Goal: Information Seeking & Learning: Understand process/instructions

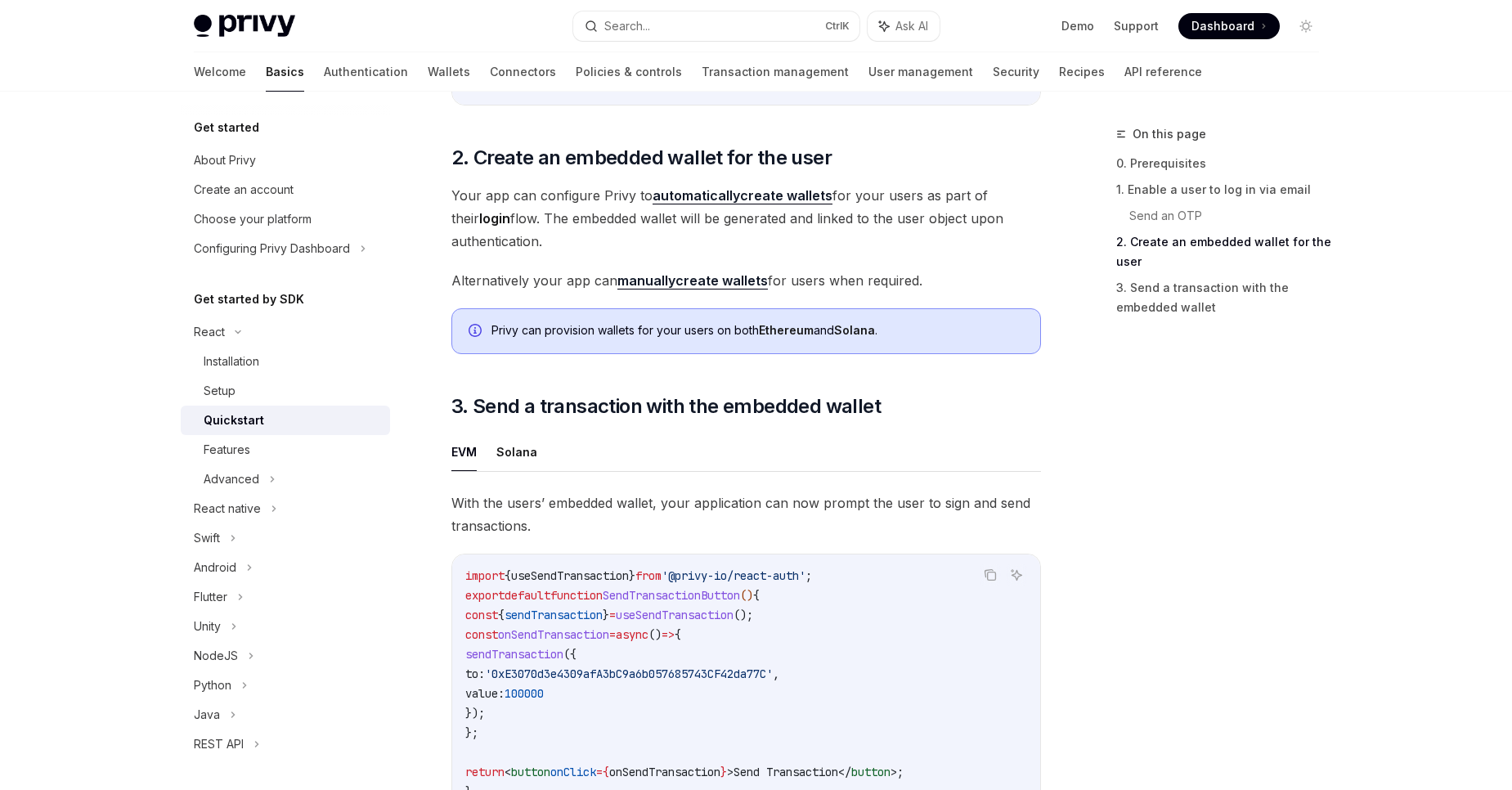
scroll to position [1230, 0]
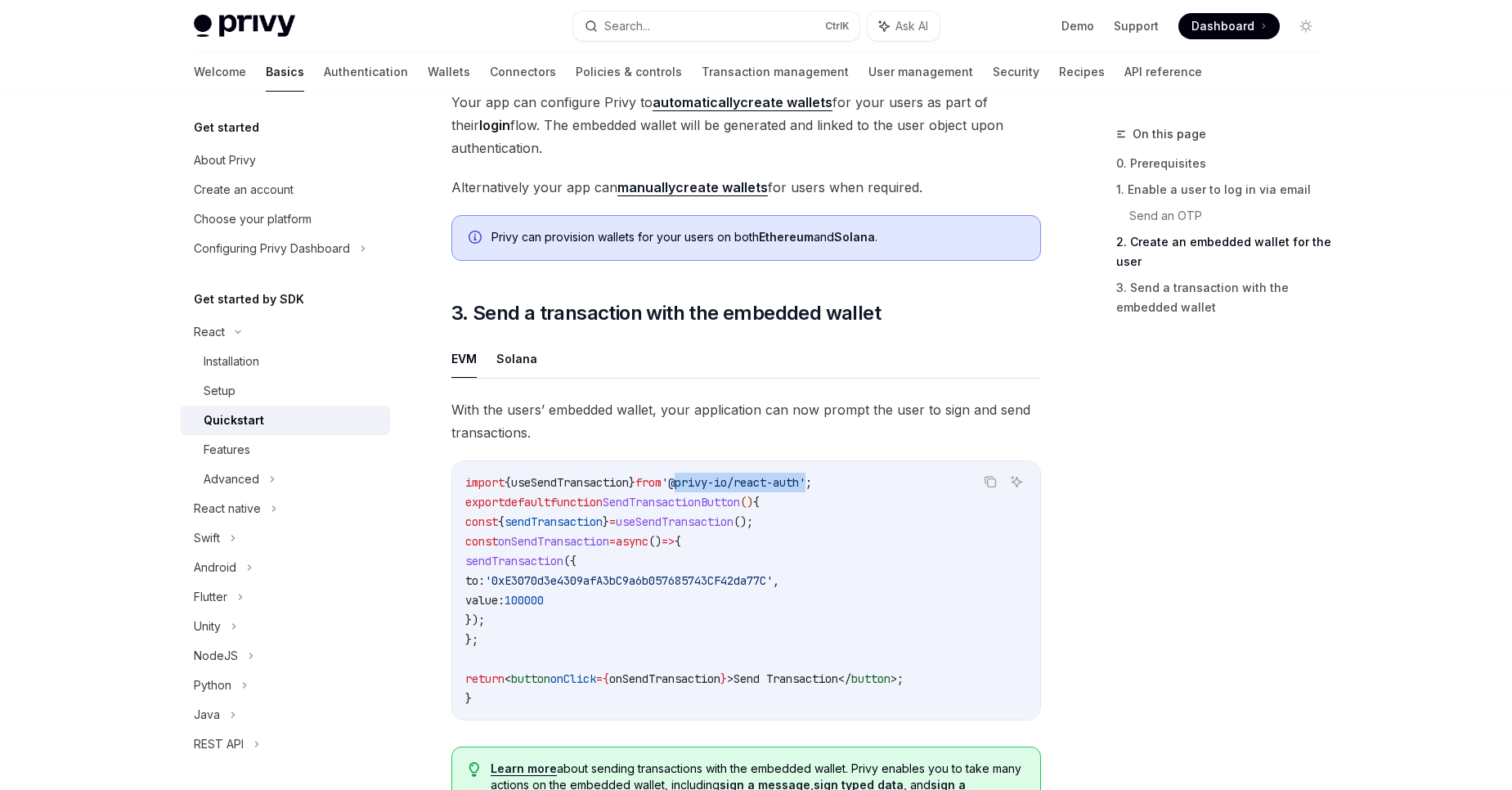
drag, startPoint x: 700, startPoint y: 491, endPoint x: 836, endPoint y: 491, distance: 136.0
click at [806, 490] on span "'@privy-io/react-auth'" at bounding box center [733, 483] width 144 height 14
copy span "@privy-io/react-auth"
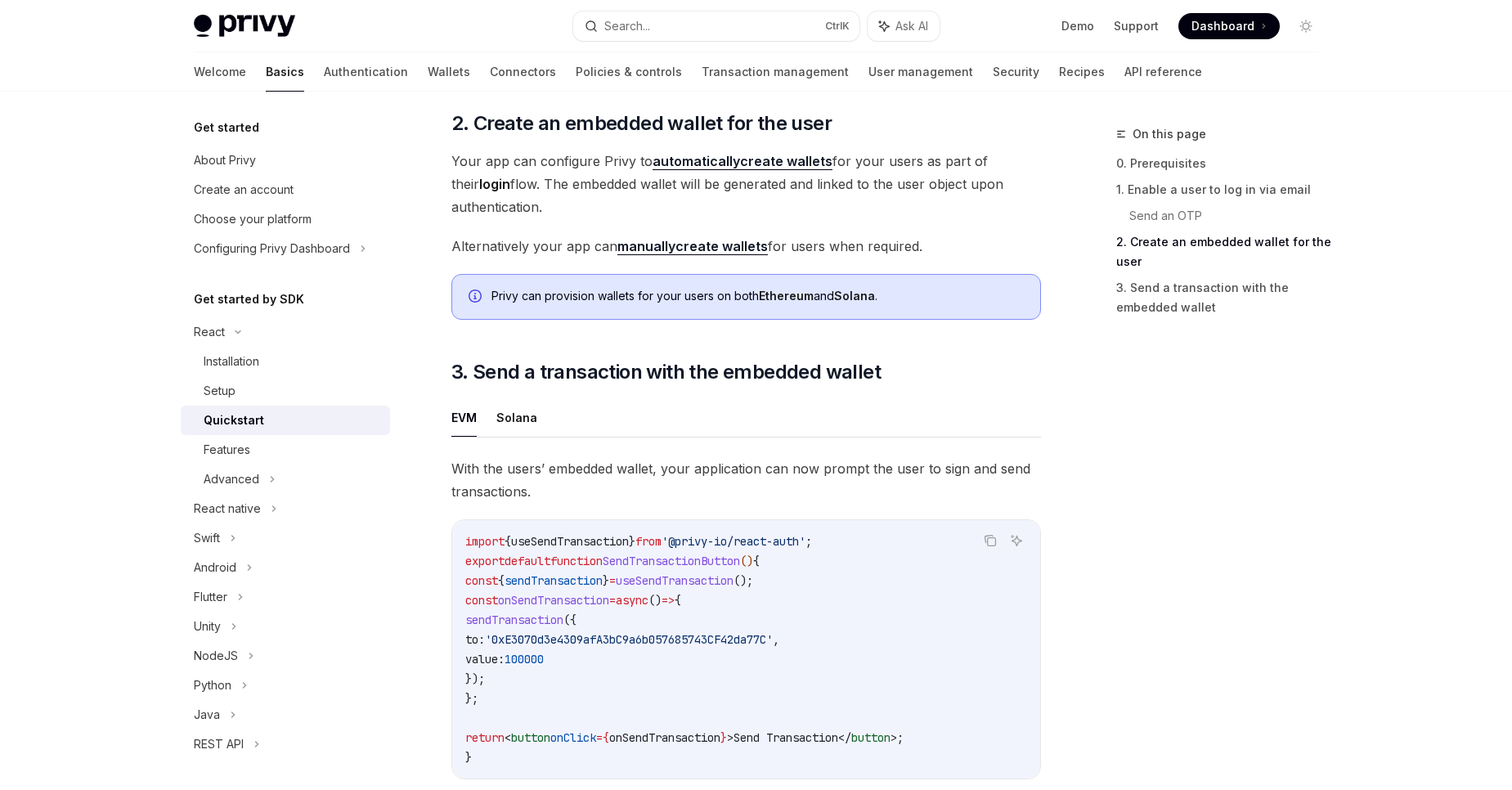
scroll to position [1230, 0]
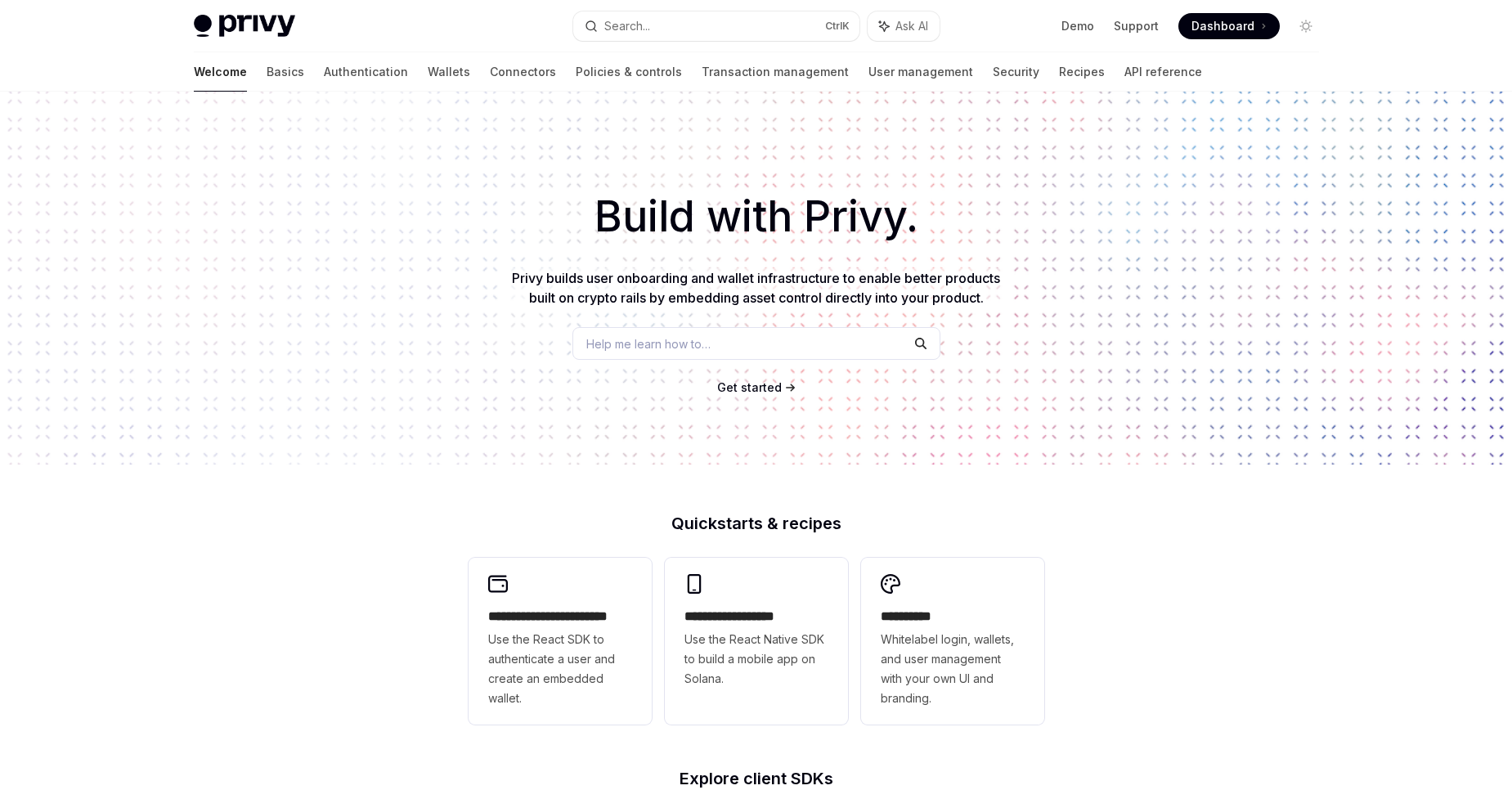
type textarea "*"
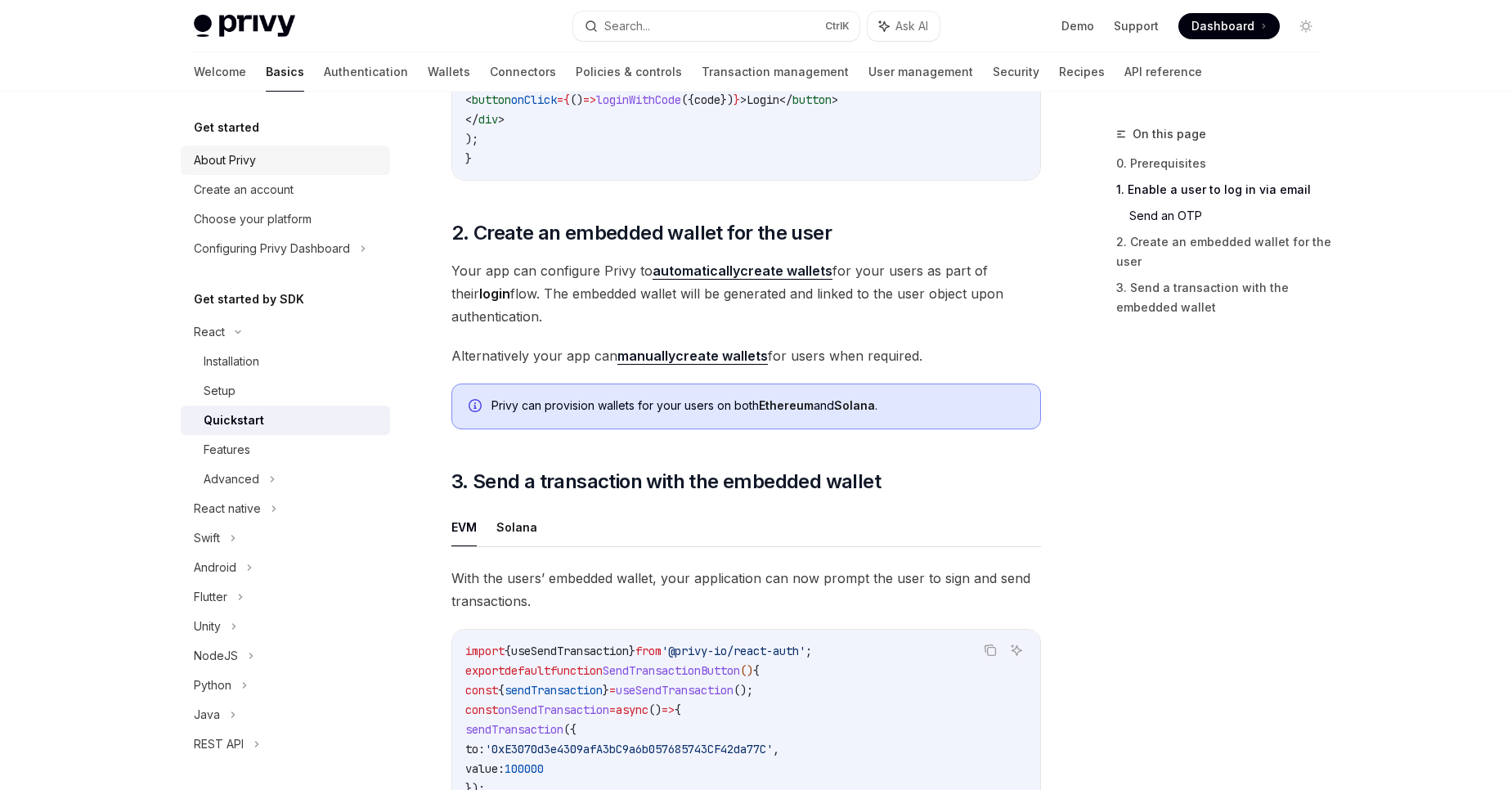
scroll to position [1230, 0]
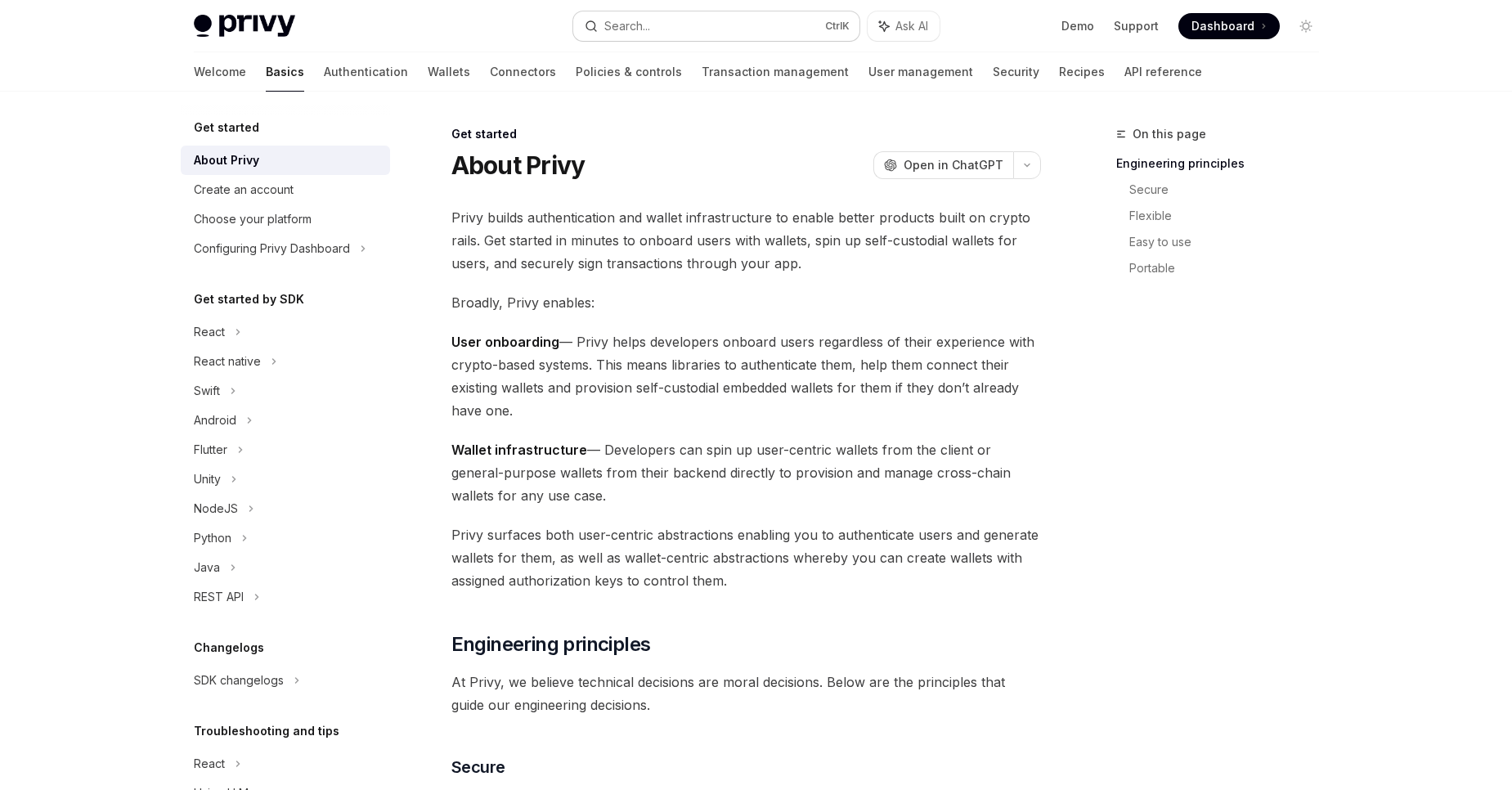
click at [695, 27] on button "Search... Ctrl K" at bounding box center [716, 26] width 286 height 30
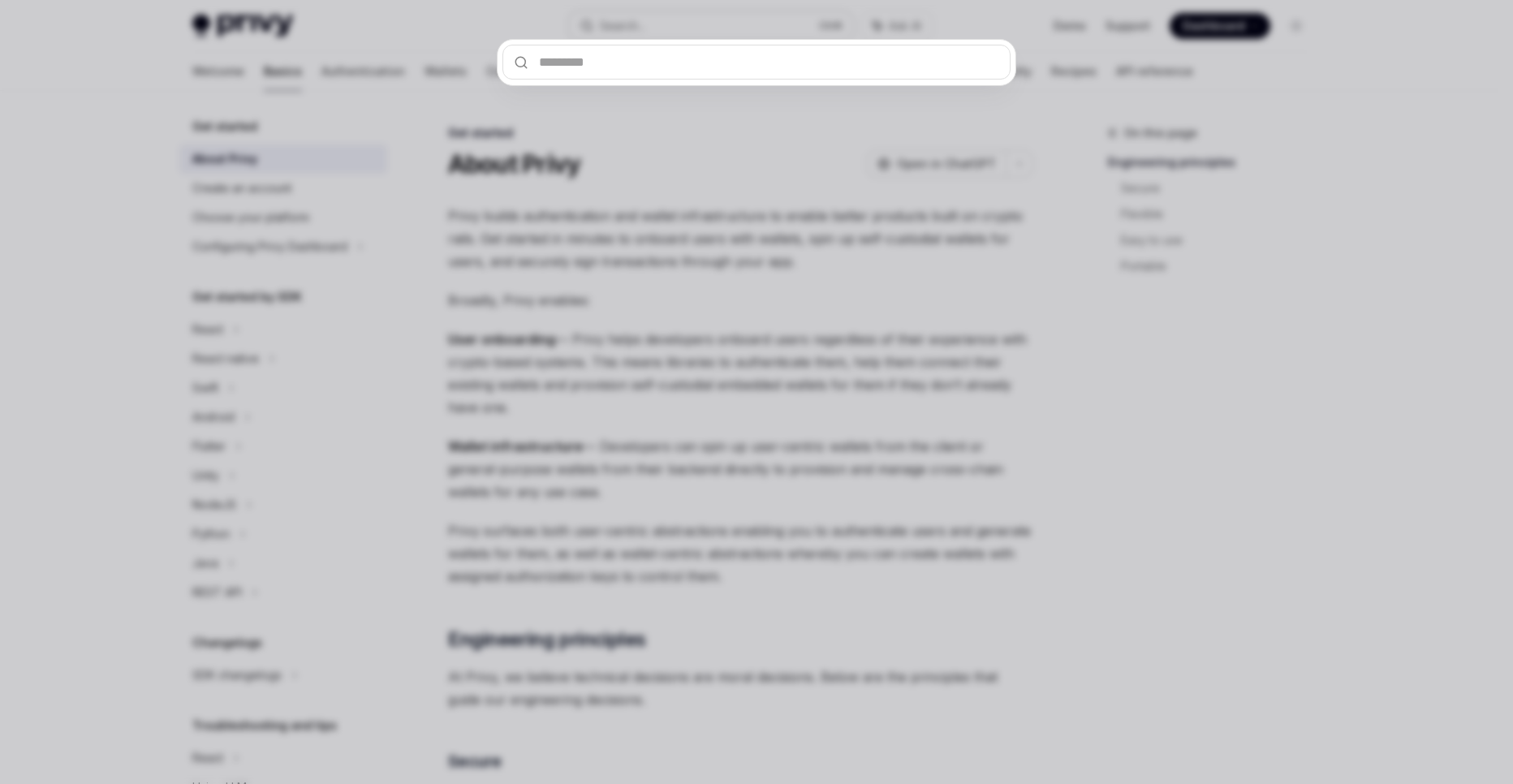
type input "**********"
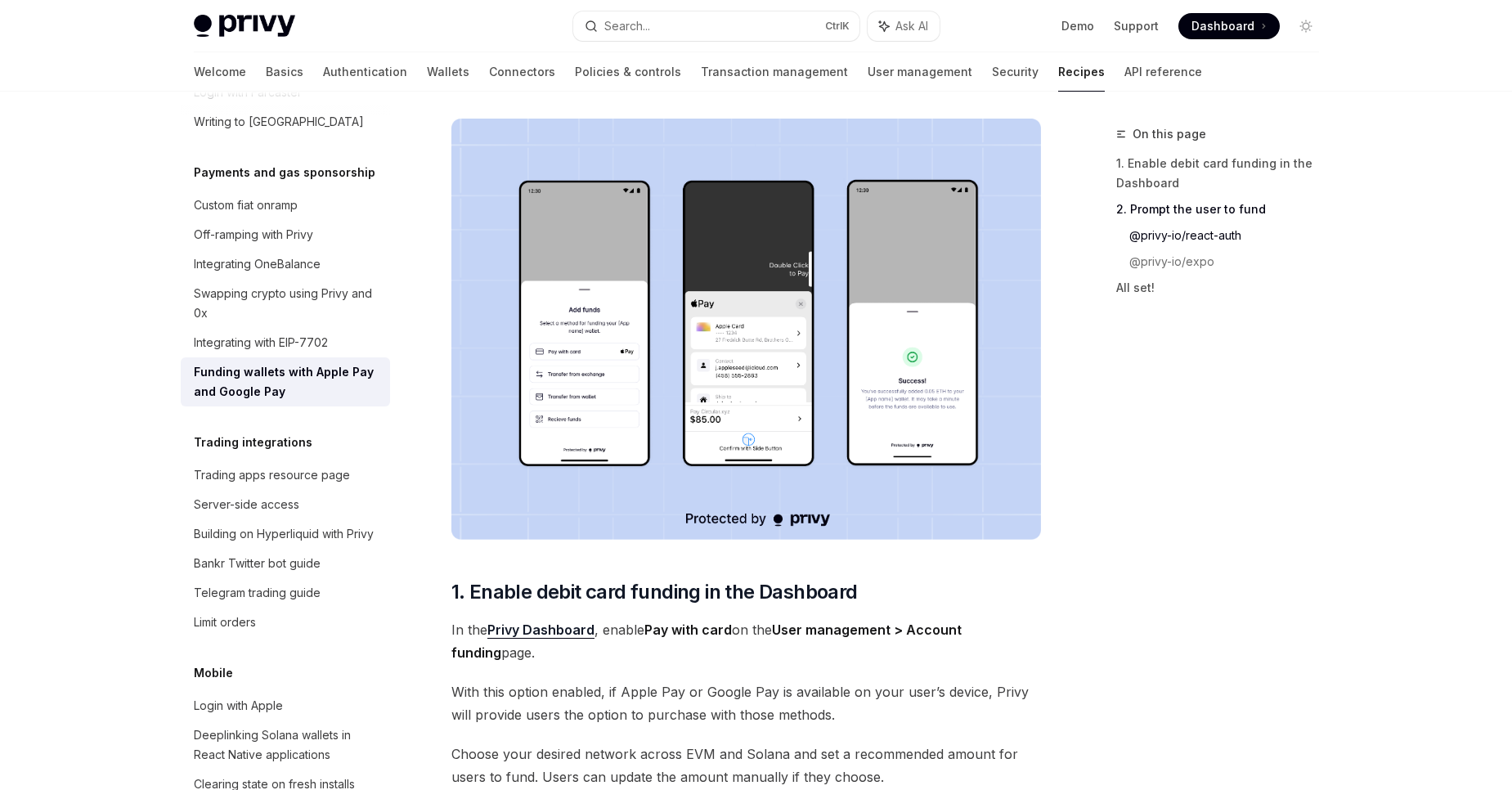
scroll to position [141, 0]
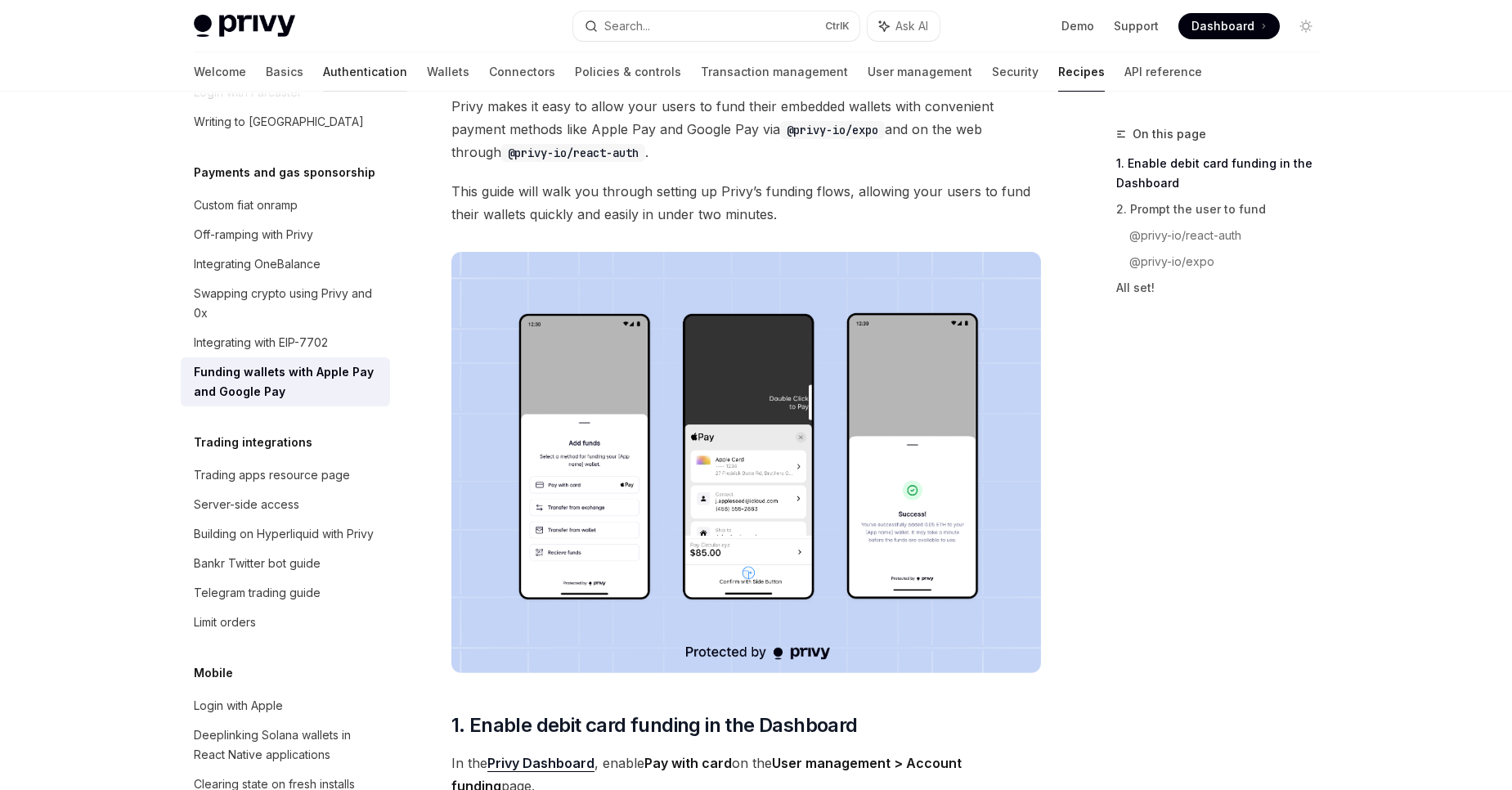
click at [323, 88] on link "Authentication" at bounding box center [365, 72] width 84 height 39
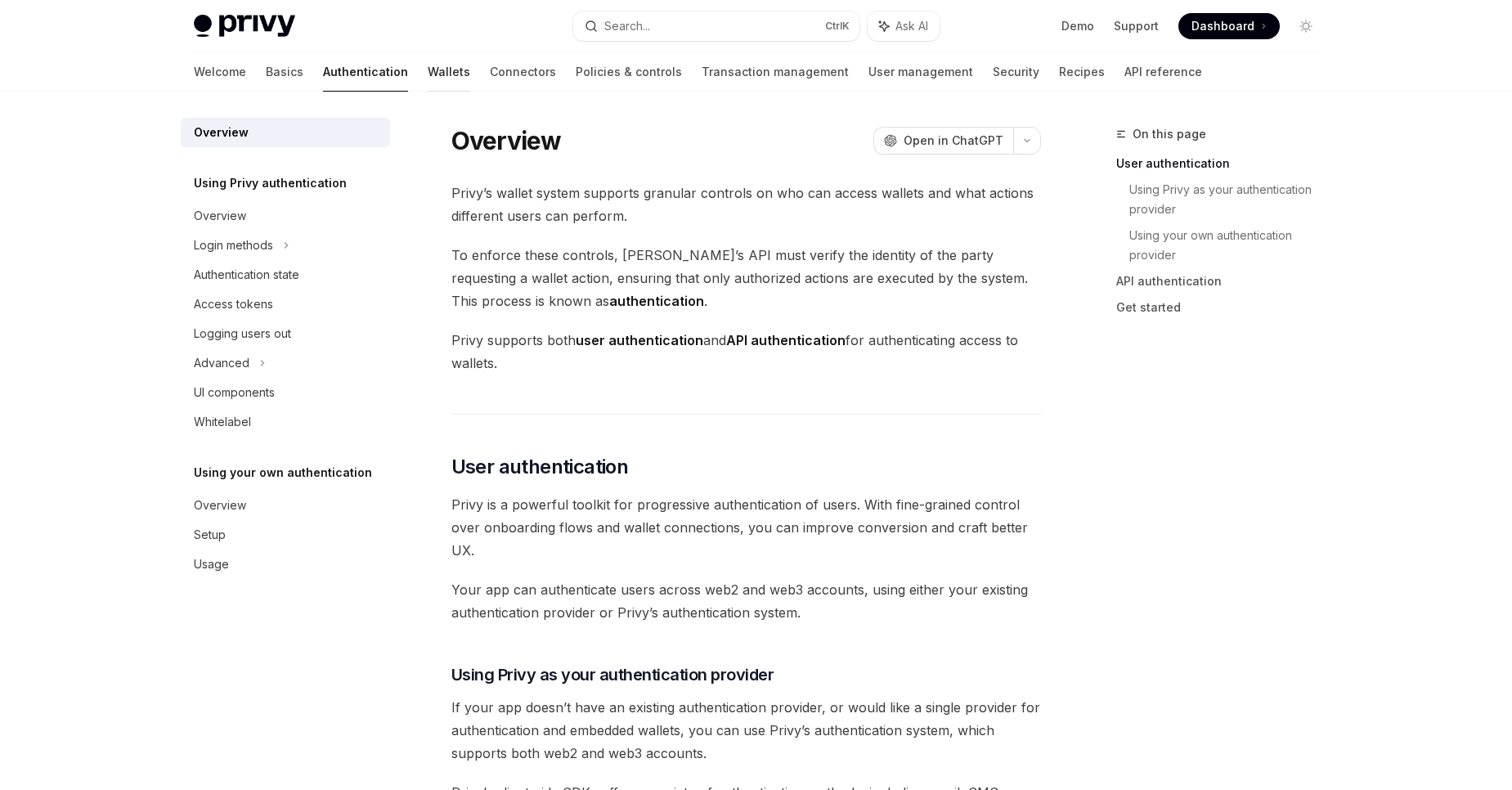
click at [428, 71] on link "Wallets" at bounding box center [448, 72] width 42 height 39
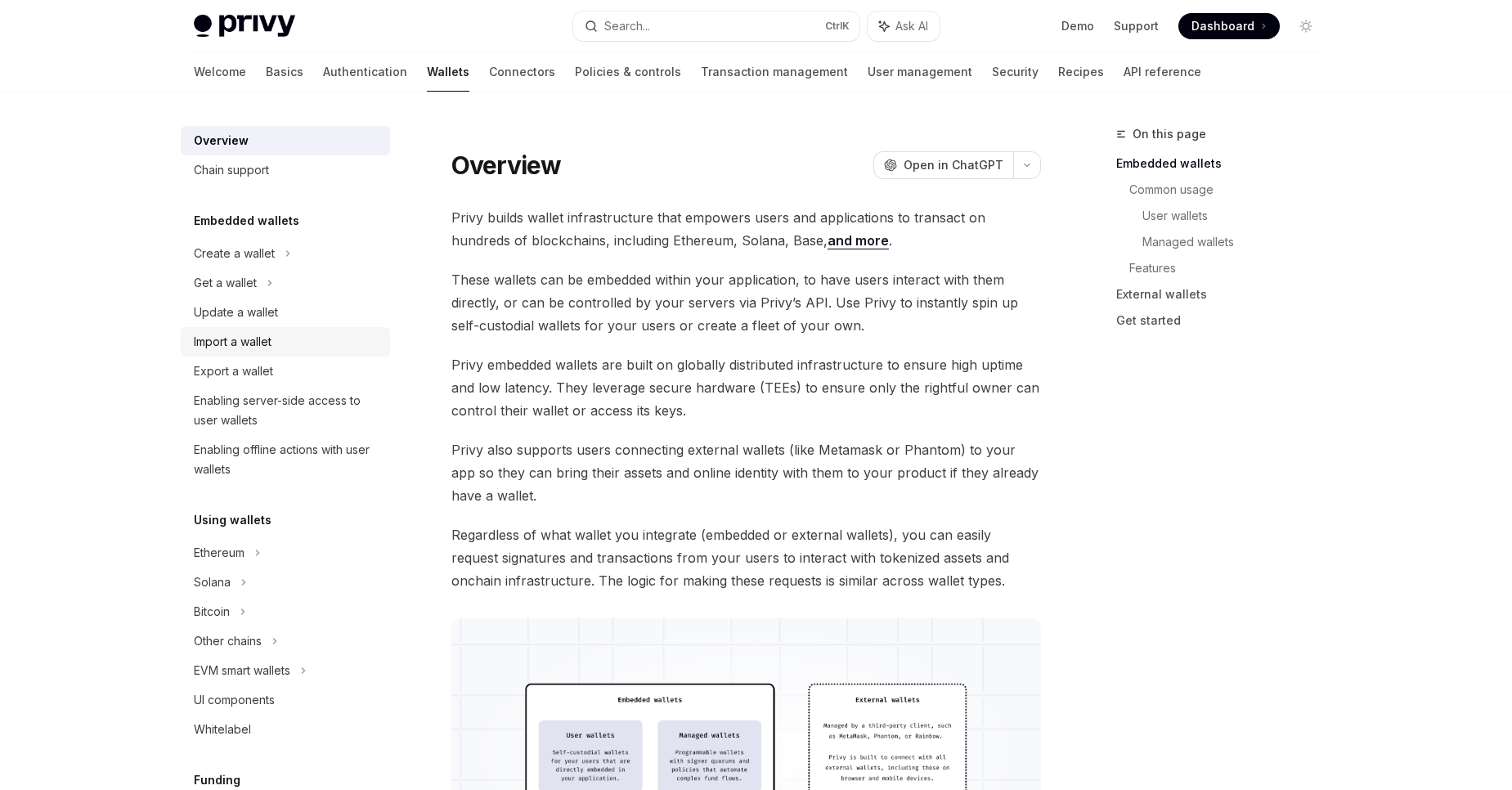
scroll to position [124, 0]
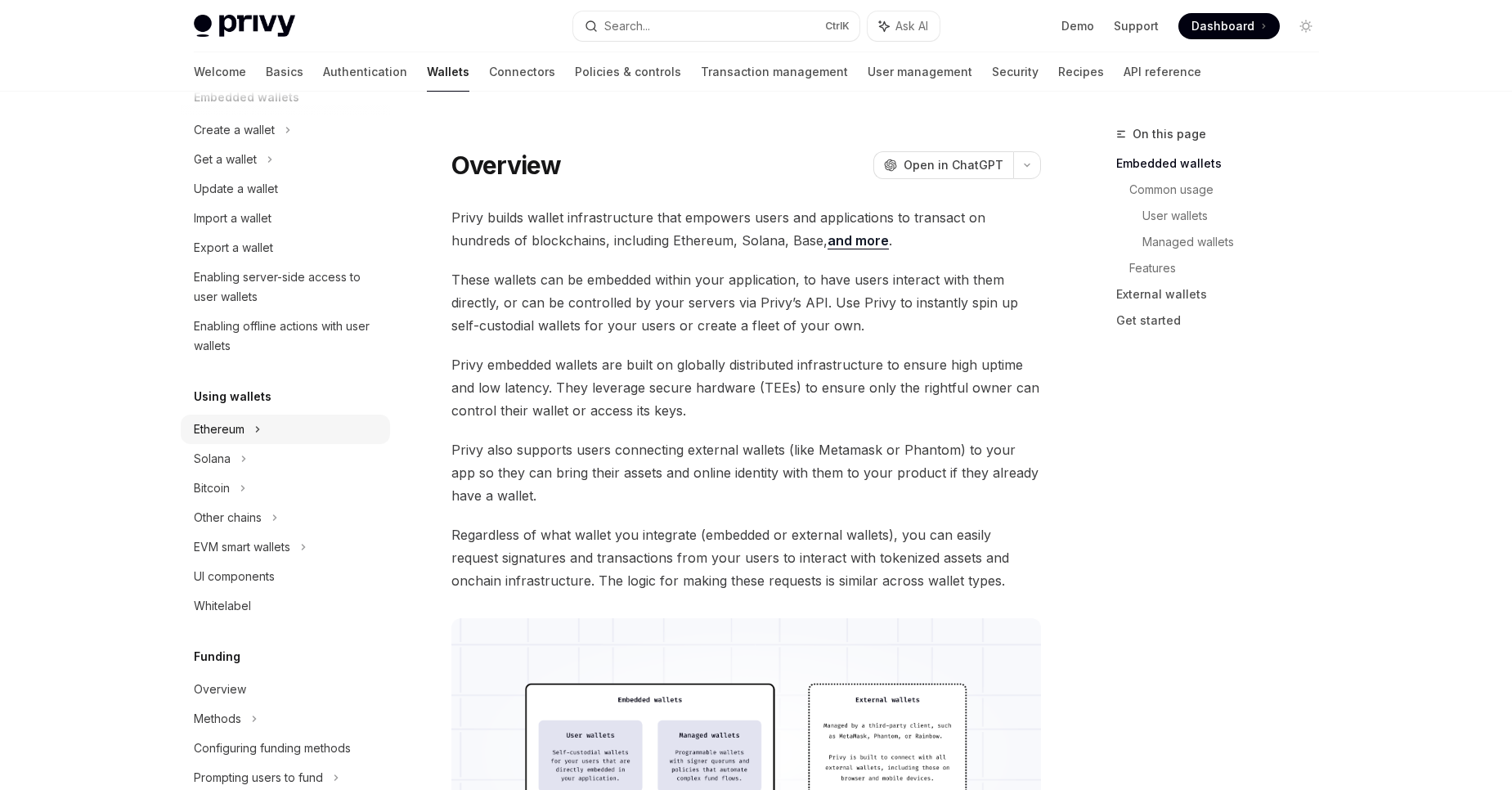
click at [261, 145] on div "Ethereum" at bounding box center [286, 130] width 209 height 30
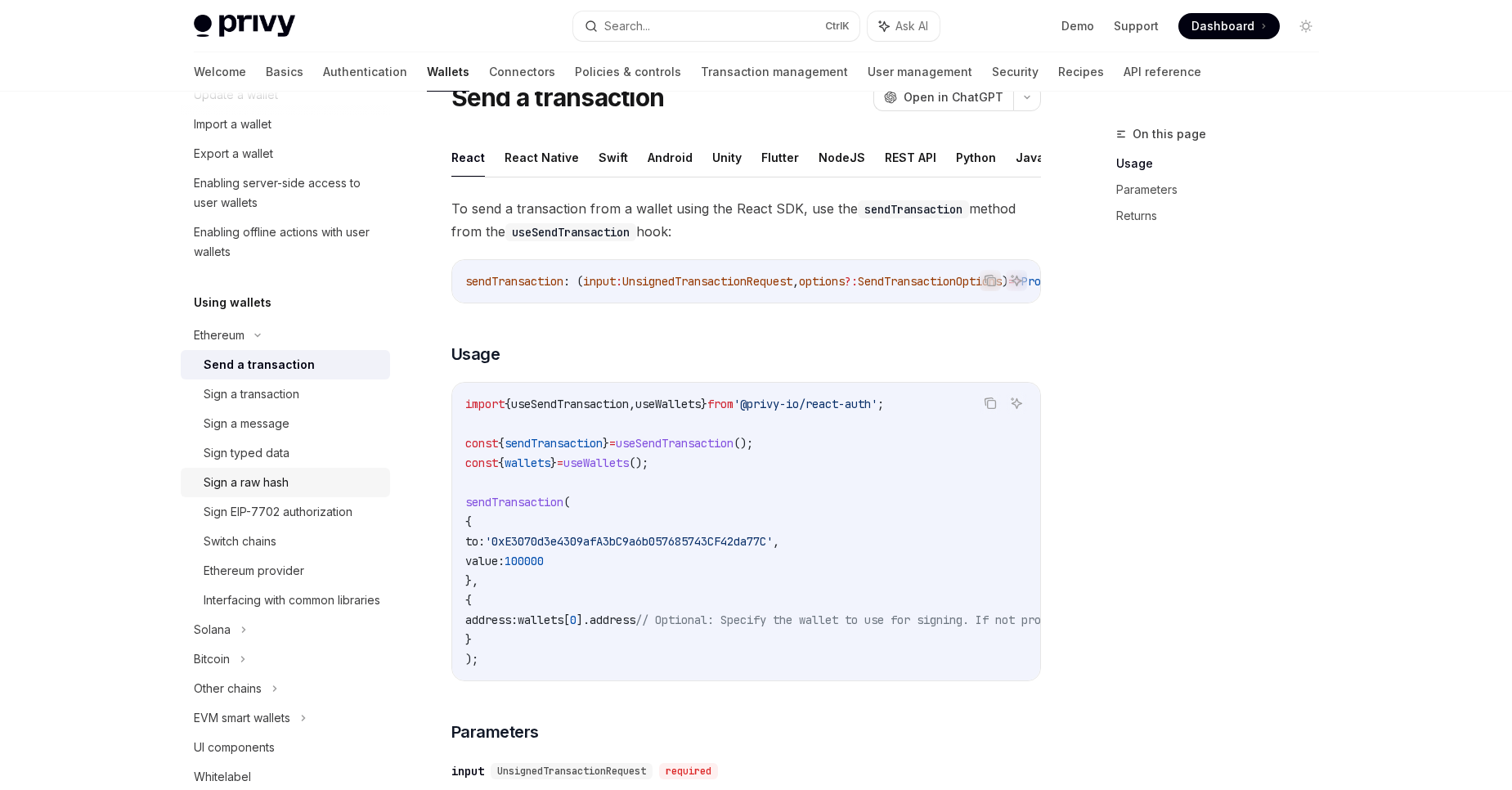
scroll to position [239, 0]
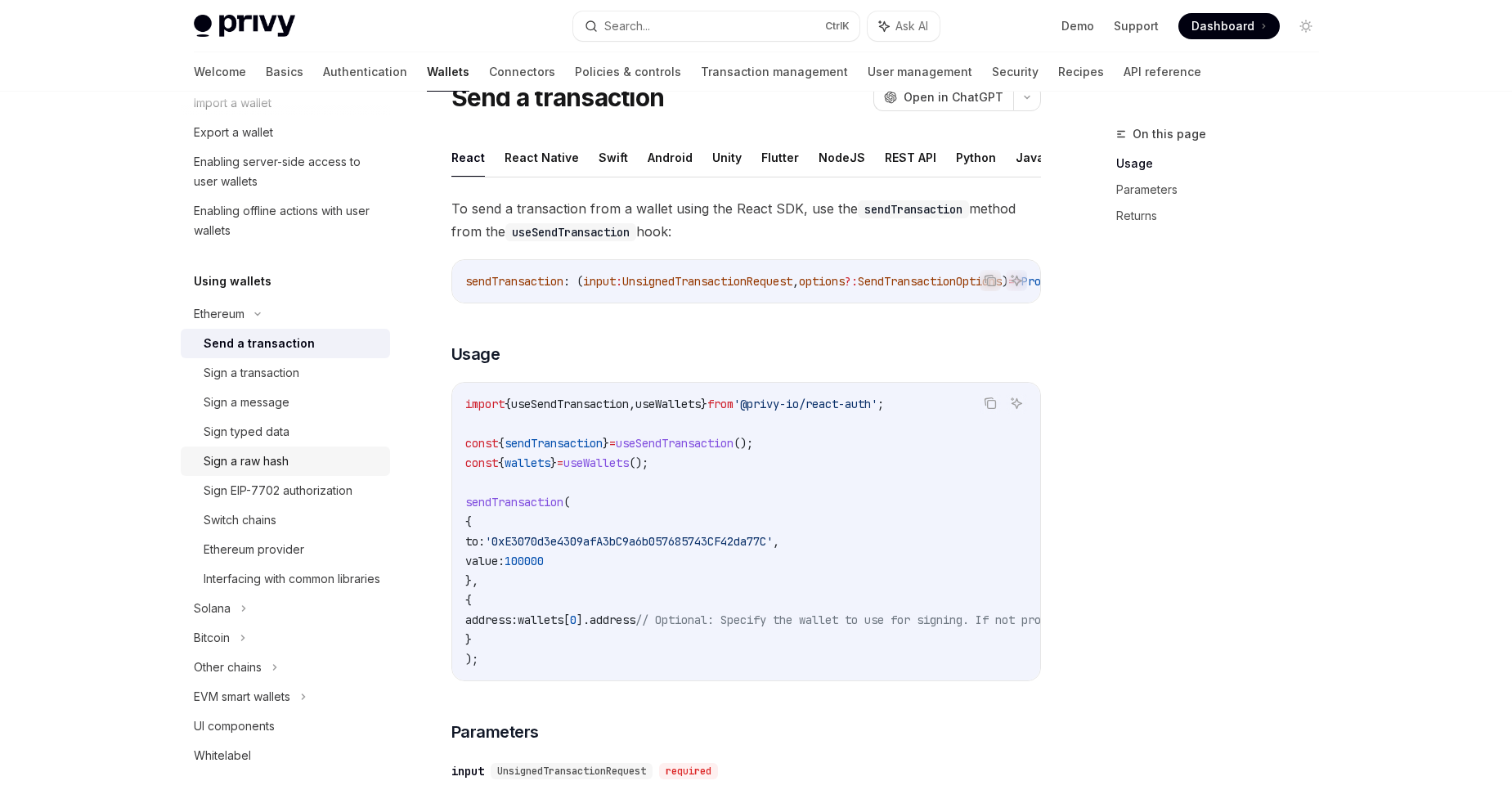
click at [246, 576] on div "Interfacing with common libraries" at bounding box center [291, 580] width 176 height 20
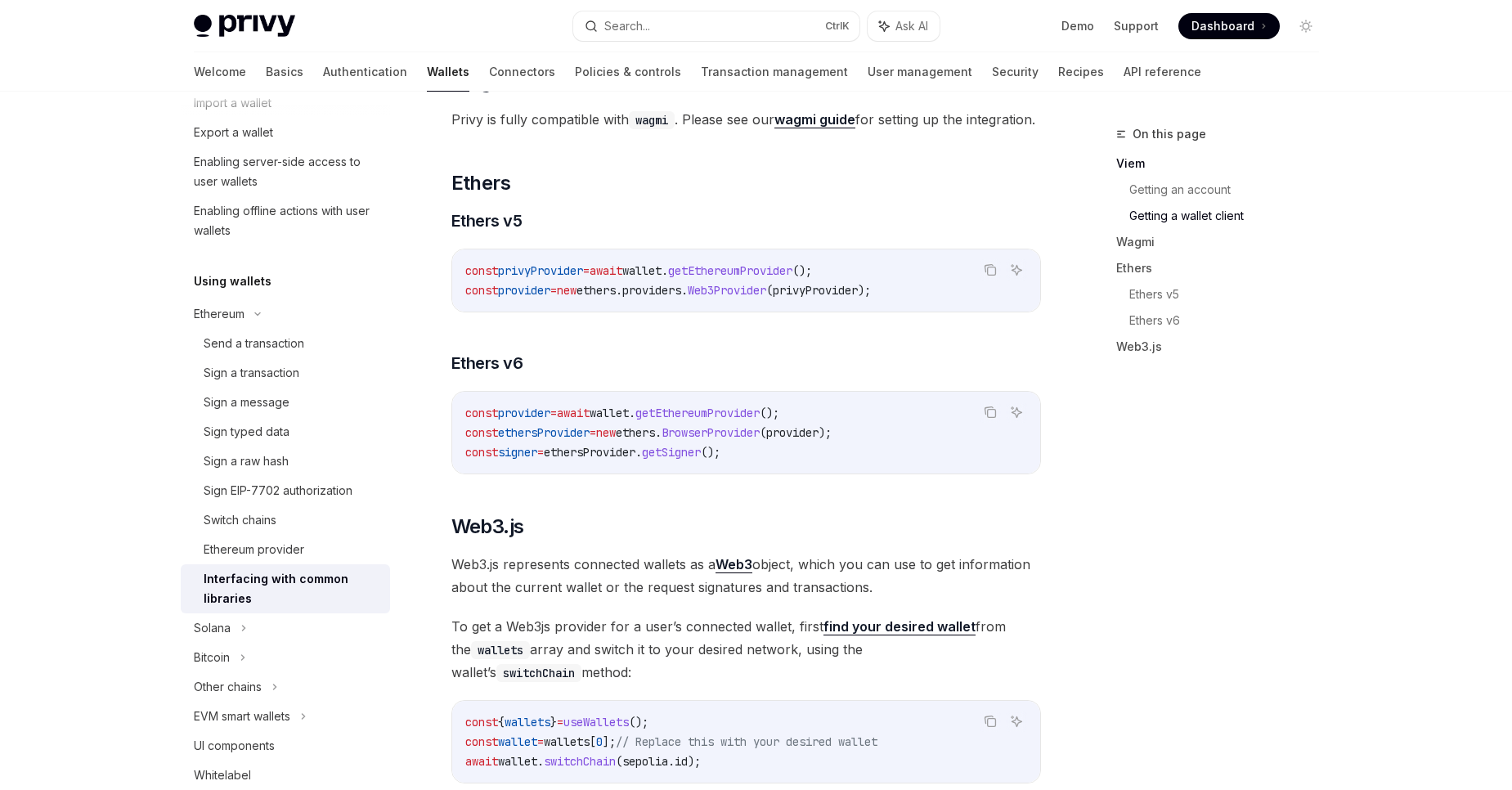
scroll to position [1622, 0]
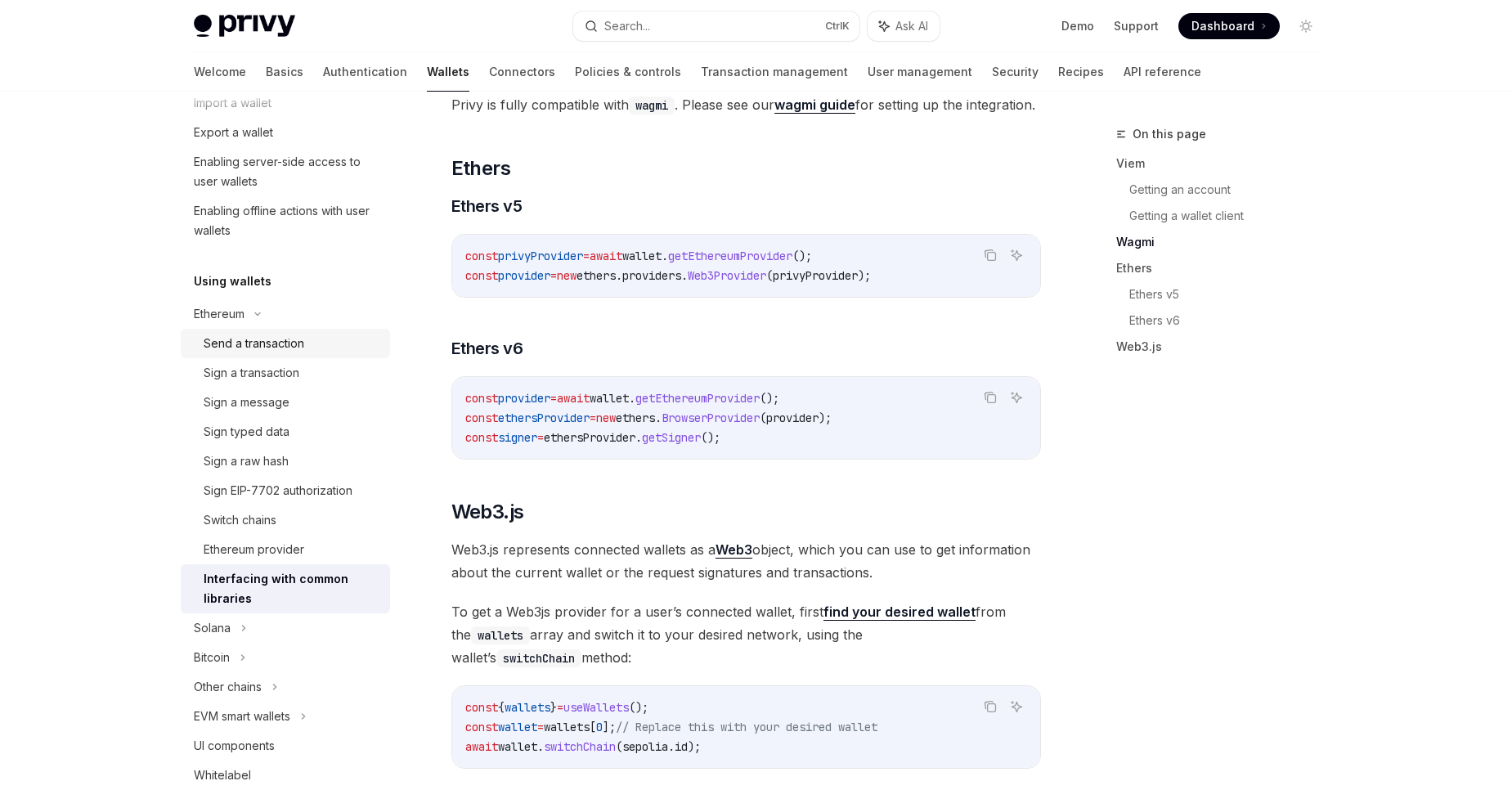
click at [301, 354] on link "Send a transaction" at bounding box center [286, 343] width 209 height 30
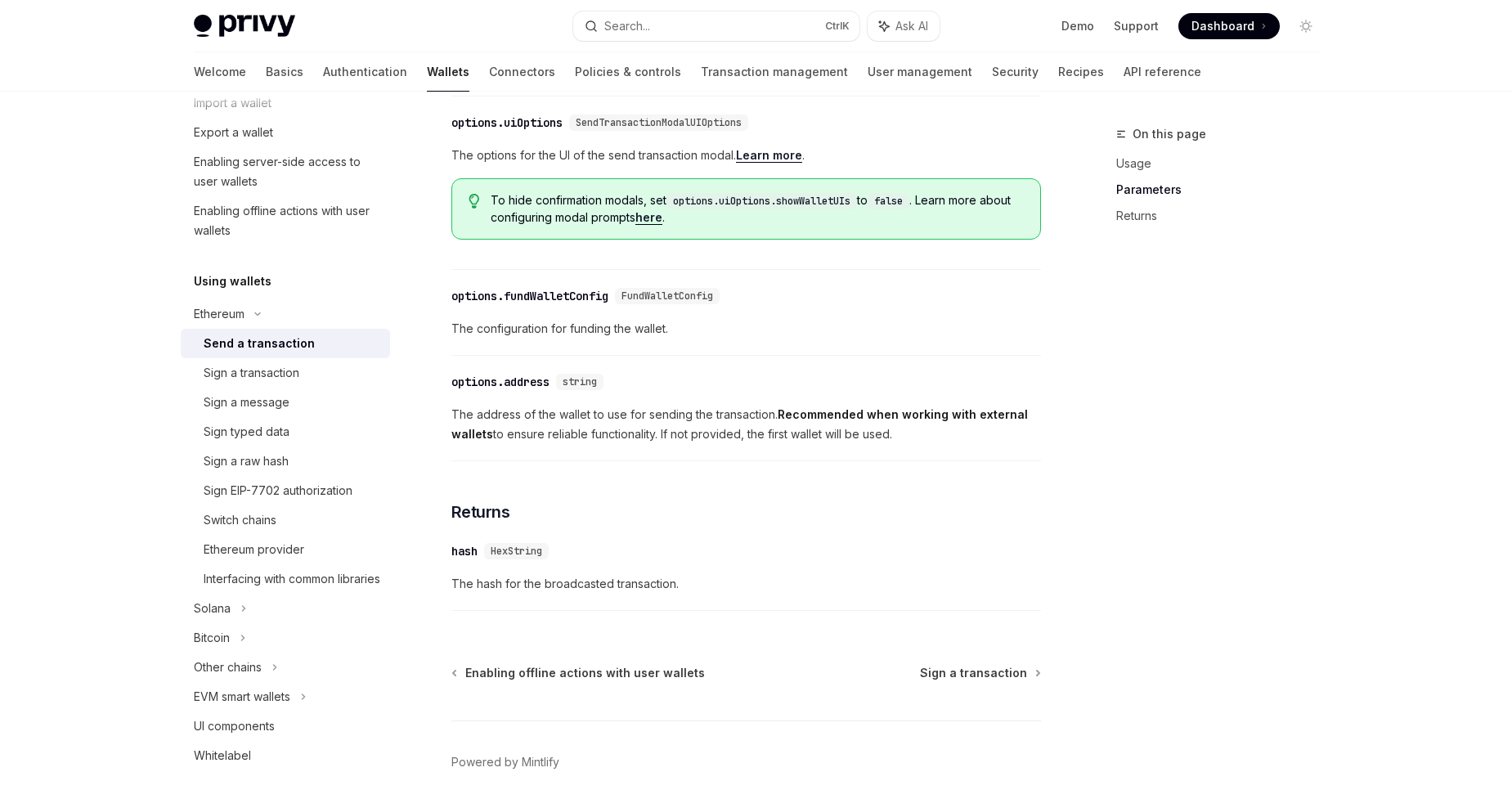
scroll to position [888, 0]
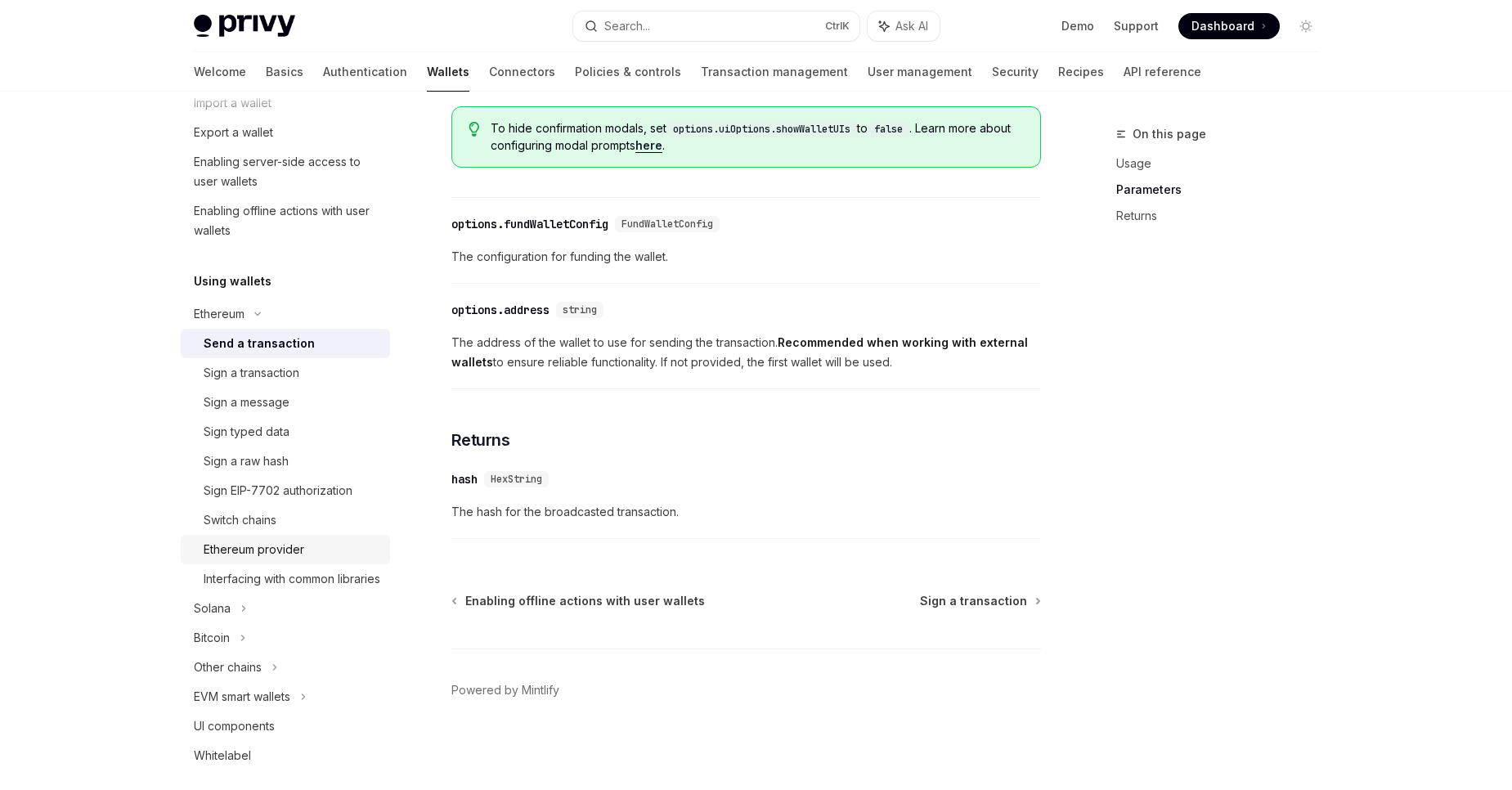
click at [306, 557] on div "Ethereum provider" at bounding box center [291, 550] width 176 height 20
type textarea "*"
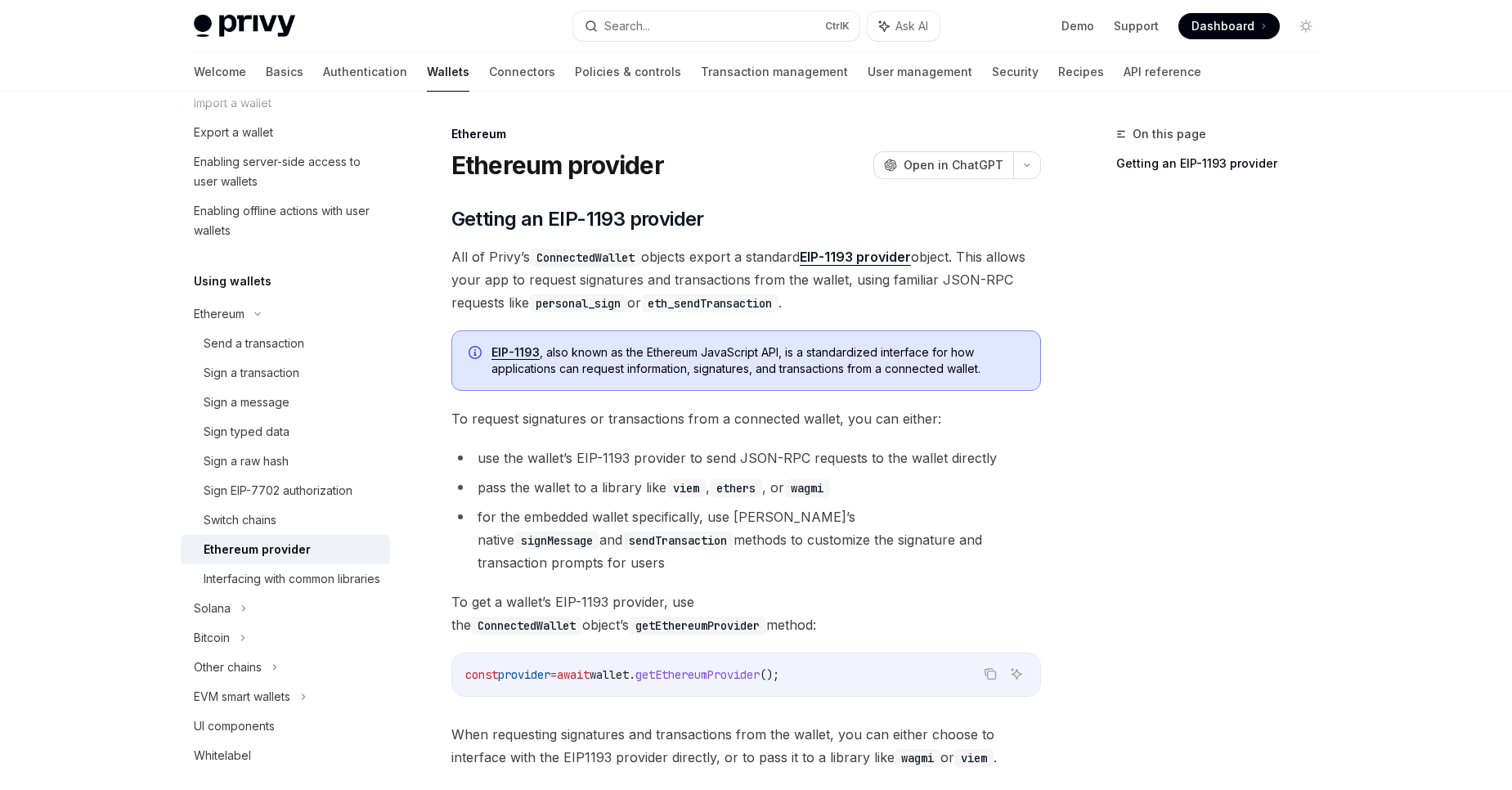
scroll to position [199, 0]
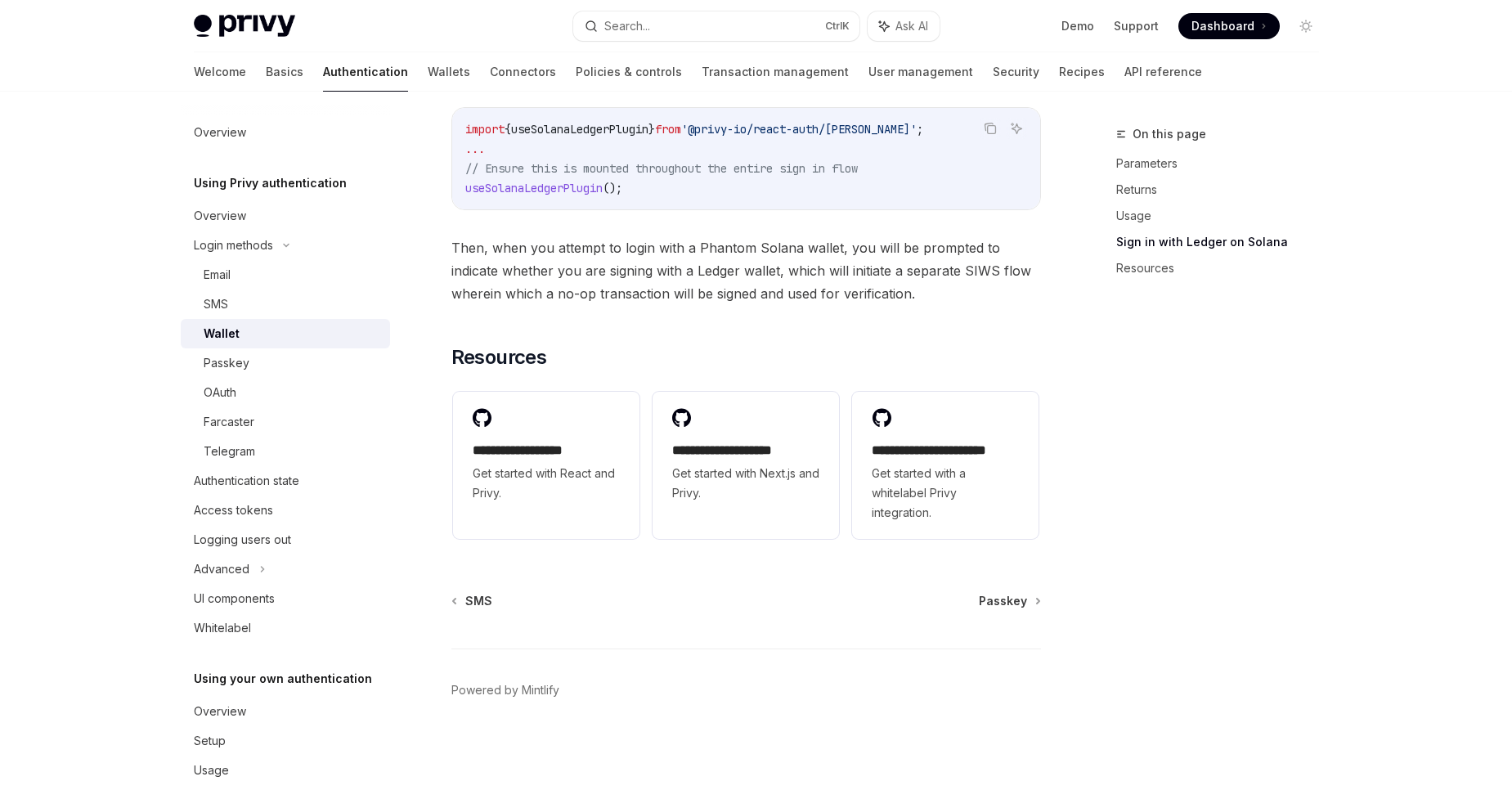
scroll to position [28, 0]
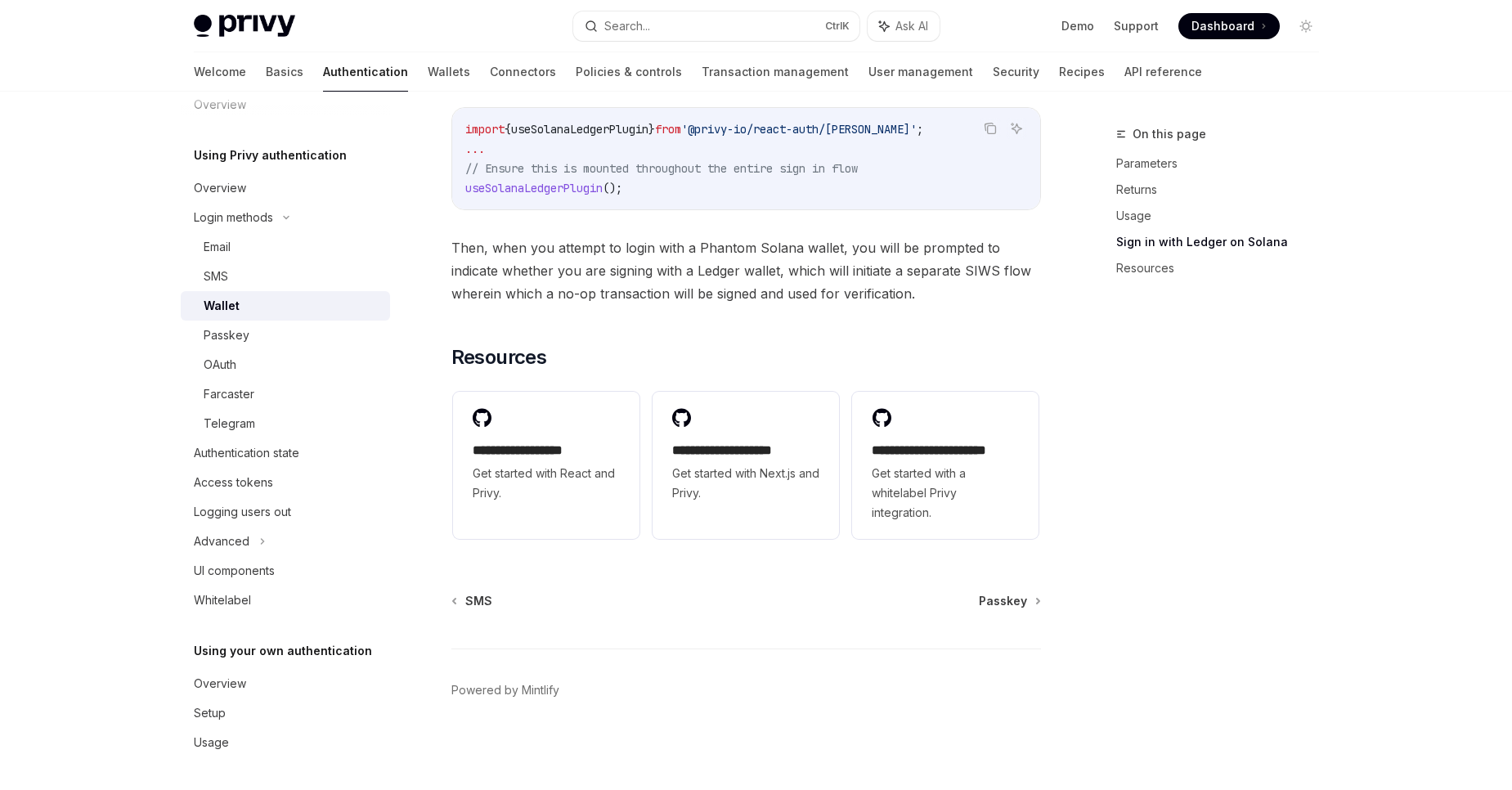
click at [1328, 521] on div "On this page Parameters Returns Usage Sign in with Ledger on Solana Resources" at bounding box center [1208, 457] width 249 height 665
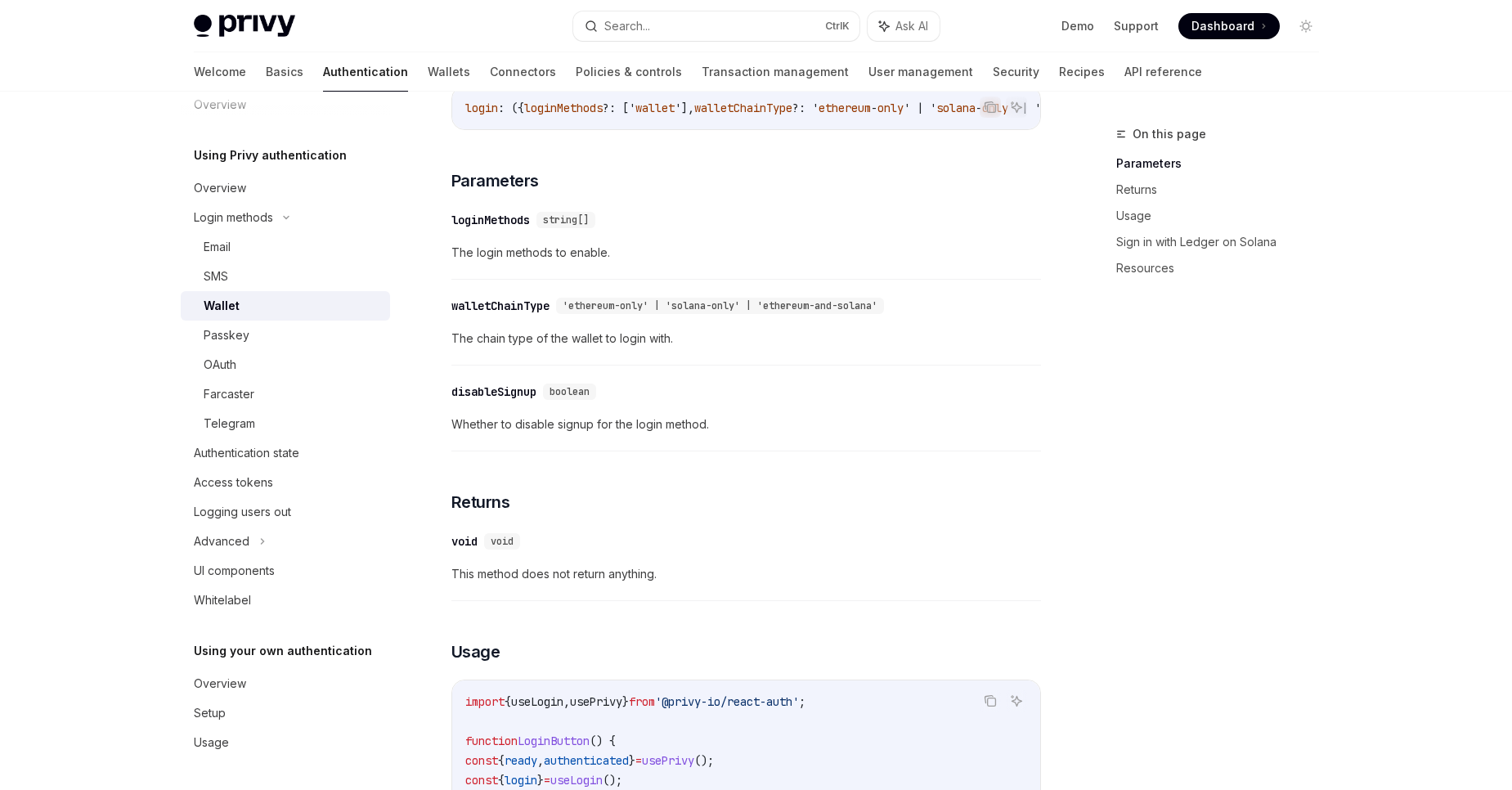
scroll to position [0, 0]
